Goal: Task Accomplishment & Management: Manage account settings

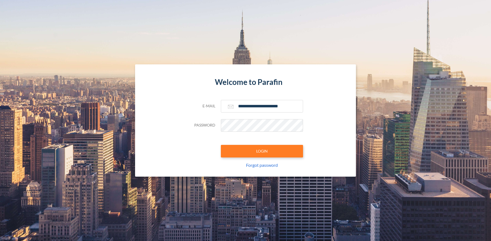
type input "**********"
click at [262, 151] on button "LOGIN" at bounding box center [262, 151] width 82 height 13
